Goal: Submit feedback/report problem: Submit feedback/report problem

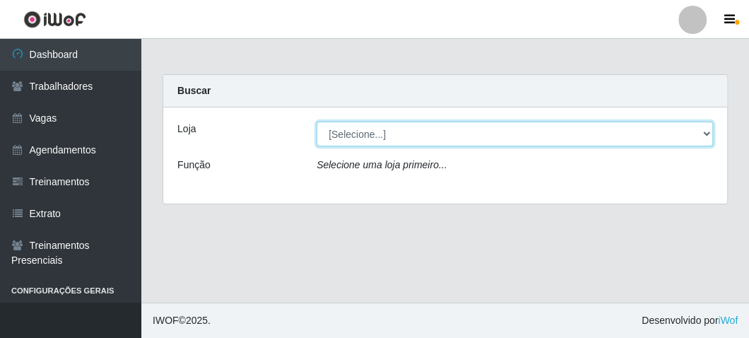
click at [396, 138] on select "[Selecione...] FrigoMaster" at bounding box center [514, 133] width 396 height 25
select select "392"
click at [316, 121] on select "[Selecione...] FrigoMaster" at bounding box center [514, 133] width 396 height 25
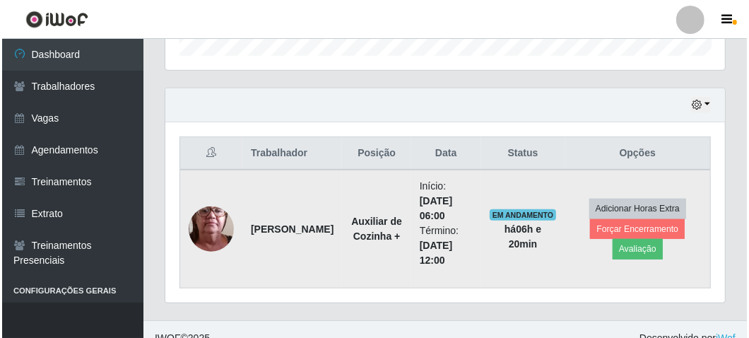
scroll to position [463, 0]
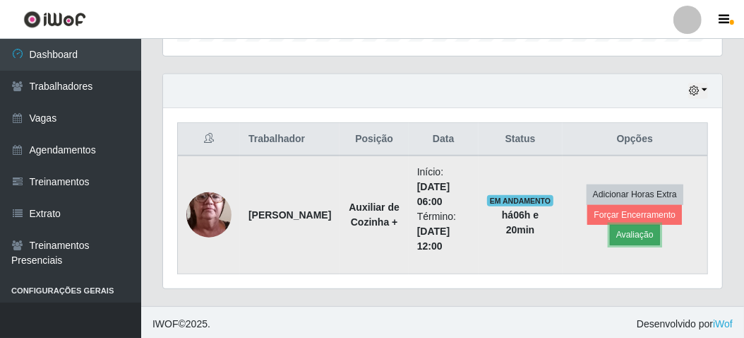
click at [648, 230] on button "Avaliação" at bounding box center [635, 235] width 50 height 20
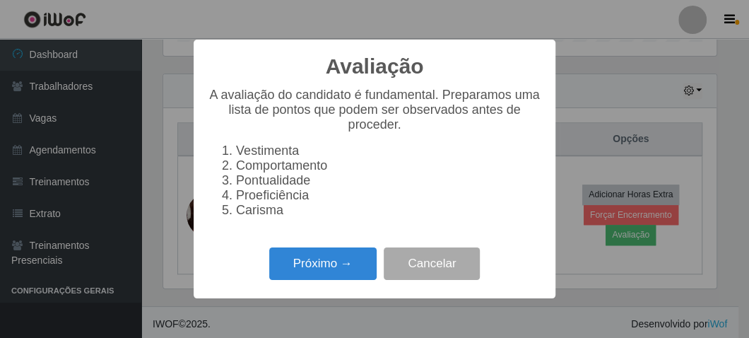
scroll to position [292, 553]
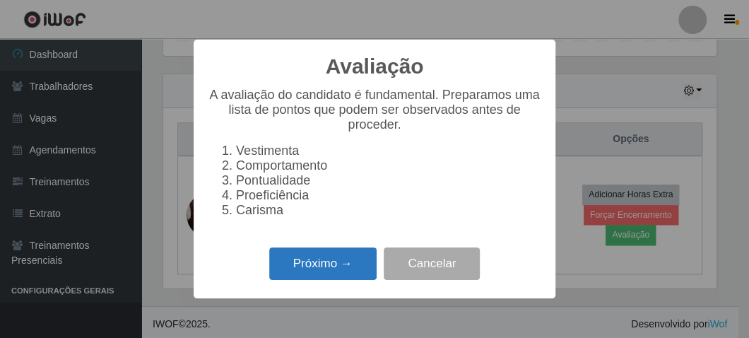
click at [338, 273] on button "Próximo →" at bounding box center [322, 263] width 107 height 33
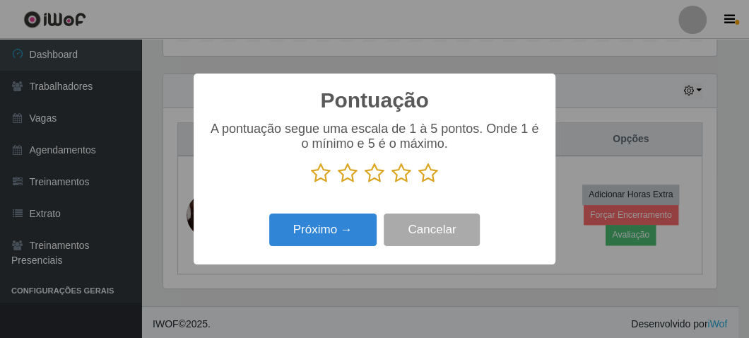
click at [425, 174] on icon at bounding box center [428, 172] width 20 height 21
click at [418, 184] on input "radio" at bounding box center [418, 184] width 0 height 0
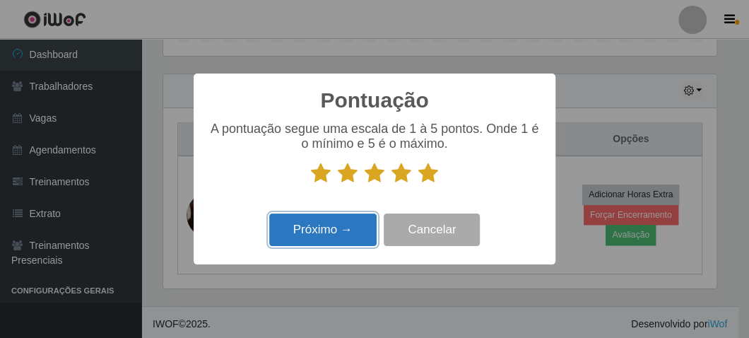
click at [345, 230] on button "Próximo →" at bounding box center [322, 229] width 107 height 33
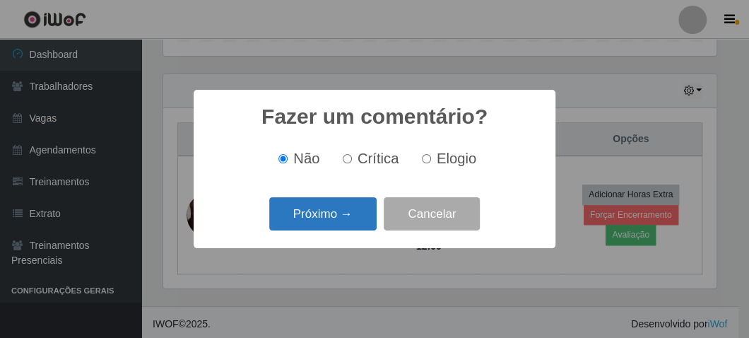
click at [321, 222] on button "Próximo →" at bounding box center [322, 213] width 107 height 33
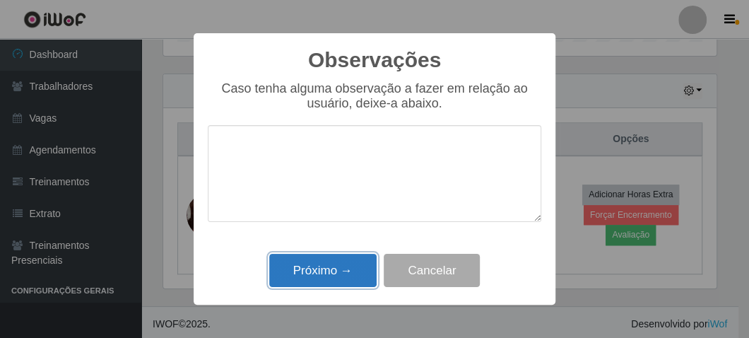
click at [316, 267] on button "Próximo →" at bounding box center [322, 270] width 107 height 33
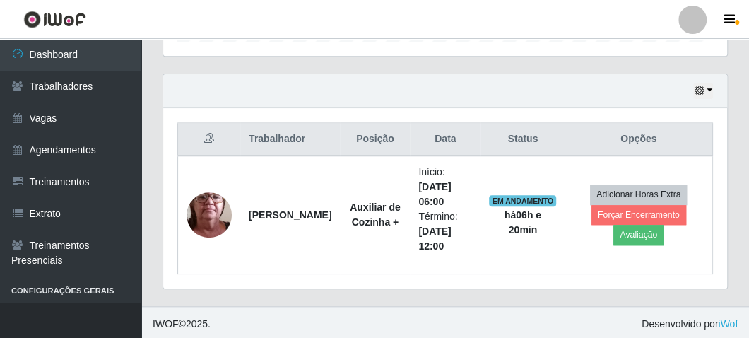
scroll to position [292, 559]
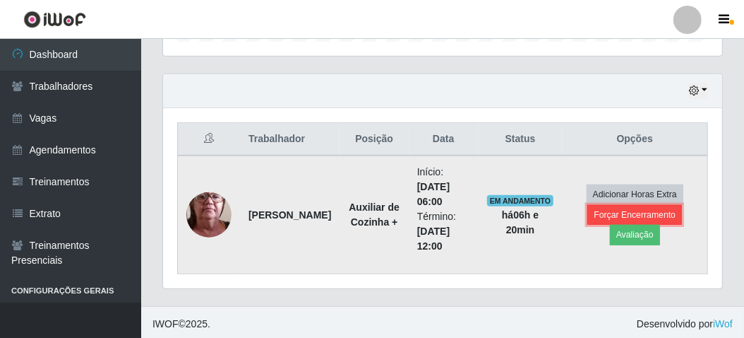
click at [599, 207] on button "Forçar Encerramento" at bounding box center [635, 215] width 95 height 20
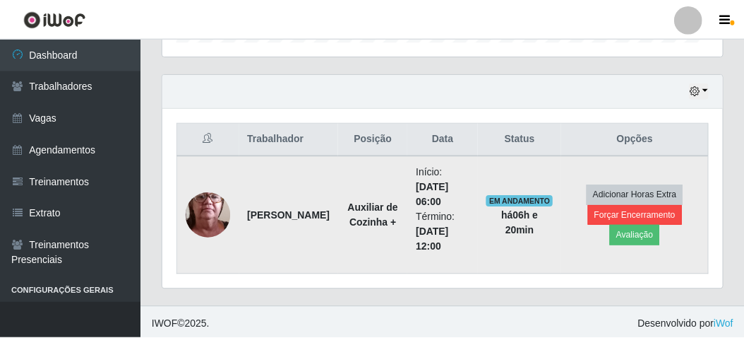
scroll to position [292, 553]
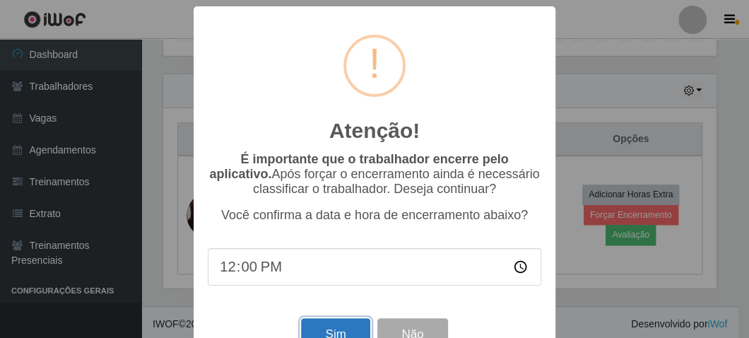
click at [308, 326] on button "Sim" at bounding box center [335, 334] width 69 height 33
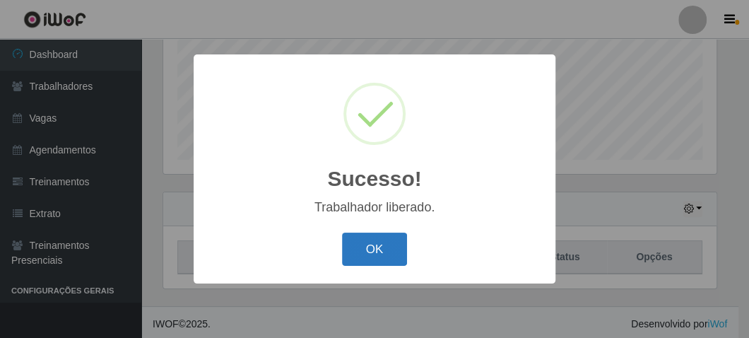
click at [372, 247] on button "OK" at bounding box center [375, 248] width 66 height 33
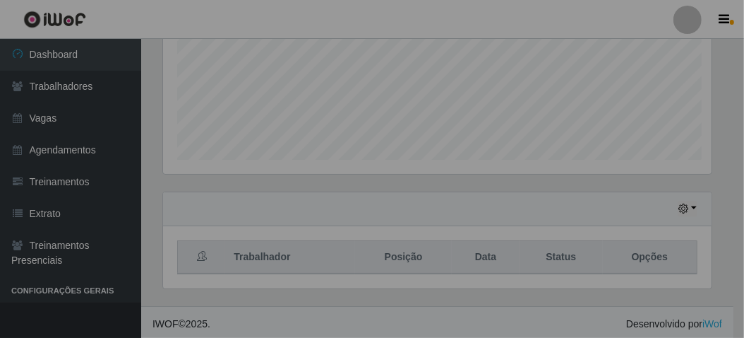
scroll to position [292, 559]
